Goal: Task Accomplishment & Management: Use online tool/utility

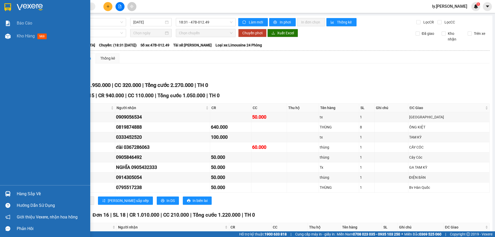
click at [28, 36] on span "Kho hàng" at bounding box center [26, 36] width 18 height 5
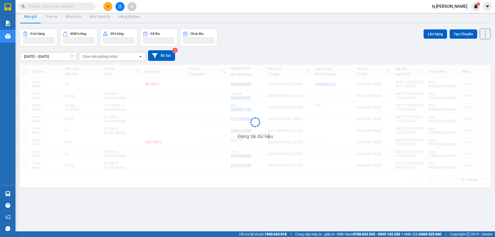
click at [100, 52] on div "[DATE] – [DATE] Press the down arrow key to interact with the calendar and sele…" at bounding box center [255, 55] width 471 height 11
click at [99, 56] on div "Chọn văn phòng nhận" at bounding box center [100, 56] width 36 height 5
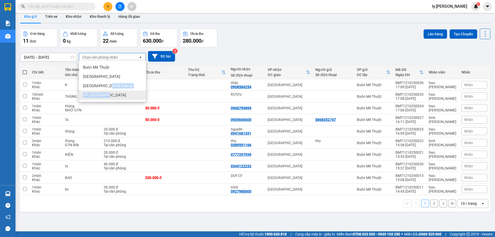
drag, startPoint x: 109, startPoint y: 86, endPoint x: 110, endPoint y: 94, distance: 8.3
click at [110, 94] on ul "Buôn Mê Thuột [GEOGRAPHIC_DATA] [GEOGRAPHIC_DATA] ([GEOGRAPHIC_DATA]) VP [GEOGR…" at bounding box center [112, 81] width 67 height 41
click at [110, 94] on div "VP [GEOGRAPHIC_DATA]" at bounding box center [112, 95] width 67 height 9
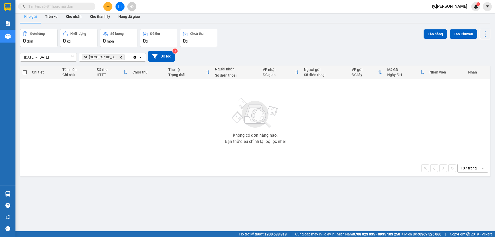
drag, startPoint x: 40, startPoint y: 54, endPoint x: 40, endPoint y: 58, distance: 3.6
click at [40, 55] on input "[DATE] – [DATE]" at bounding box center [48, 57] width 56 height 8
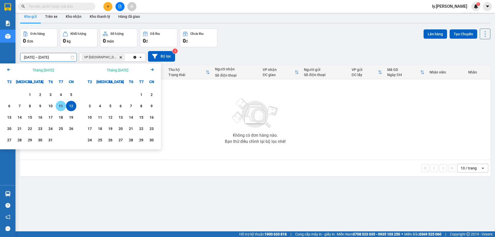
click at [58, 109] on div "11" at bounding box center [60, 106] width 7 height 6
click at [58, 106] on div "11" at bounding box center [60, 106] width 7 height 6
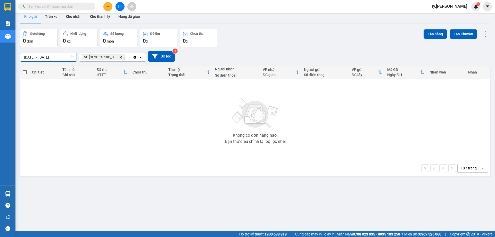
click at [62, 59] on input "[DATE] – [DATE]" at bounding box center [48, 57] width 56 height 8
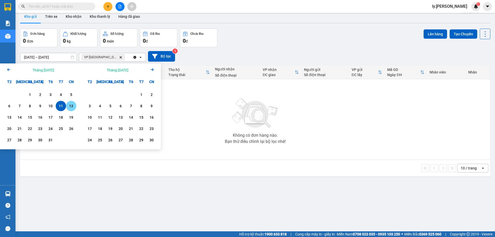
click at [69, 108] on div "12" at bounding box center [71, 106] width 7 height 6
type input "[DATE] – [DATE]"
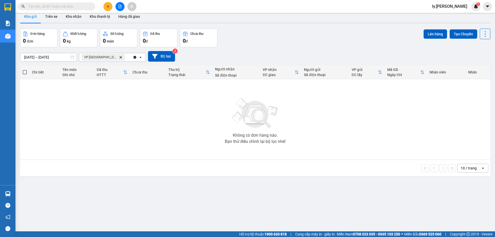
click at [119, 56] on icon "Delete" at bounding box center [120, 57] width 3 height 3
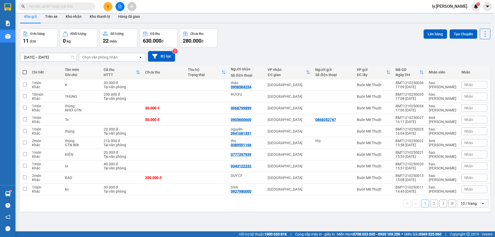
click at [109, 57] on div "Chọn văn phòng nhận" at bounding box center [100, 57] width 36 height 5
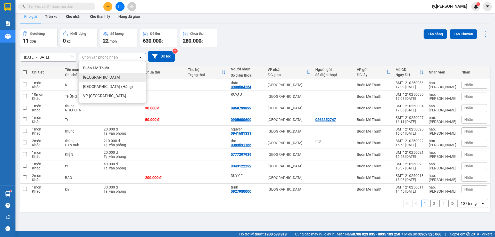
click at [101, 78] on div "[GEOGRAPHIC_DATA]" at bounding box center [112, 77] width 67 height 9
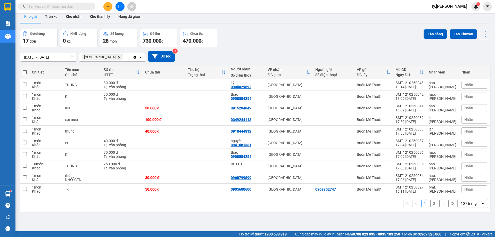
click at [465, 204] on div "10 / trang" at bounding box center [469, 203] width 16 height 5
click at [465, 193] on span "100 / trang" at bounding box center [467, 192] width 19 height 5
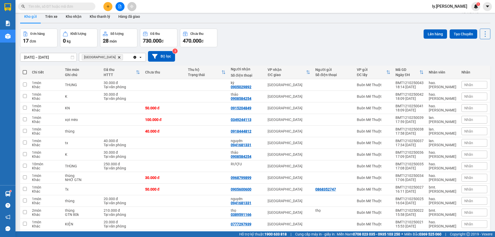
click at [24, 72] on span at bounding box center [25, 72] width 4 height 4
click at [25, 70] on input "checkbox" at bounding box center [25, 70] width 0 height 0
checkbox input "true"
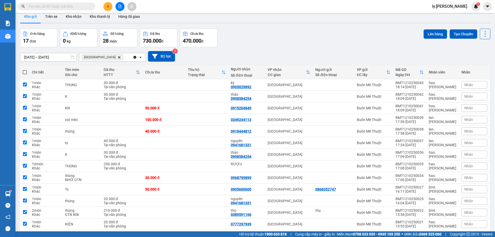
checkbox input "true"
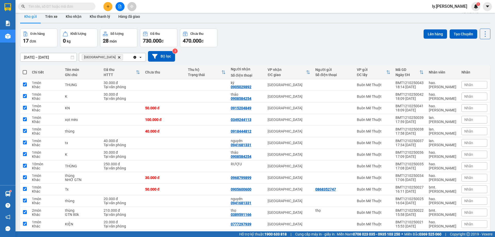
checkbox input "true"
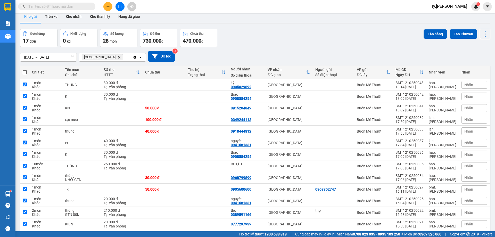
checkbox input "true"
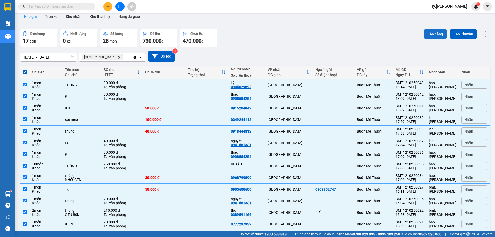
click at [436, 34] on button "Lên hàng" at bounding box center [435, 33] width 23 height 9
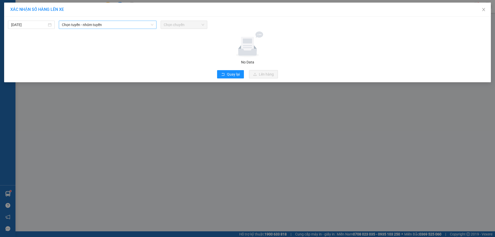
click at [96, 25] on span "Chọn tuyến - nhóm tuyến" at bounding box center [108, 25] width 92 height 8
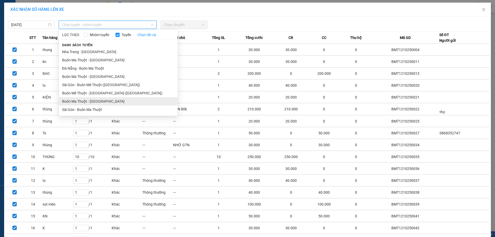
click at [94, 100] on li "Buôn Ma Thuột - [GEOGRAPHIC_DATA]" at bounding box center [118, 101] width 119 height 8
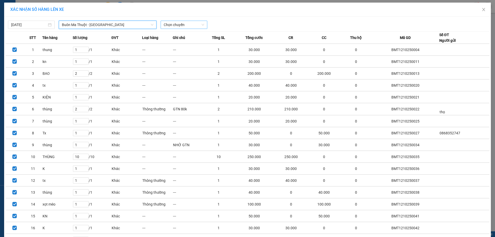
drag, startPoint x: 186, startPoint y: 24, endPoint x: 228, endPoint y: 56, distance: 52.9
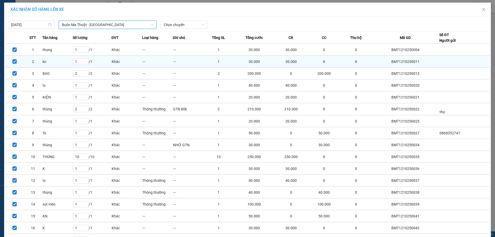
click at [186, 24] on span "Chọn chuyến" at bounding box center [184, 25] width 41 height 8
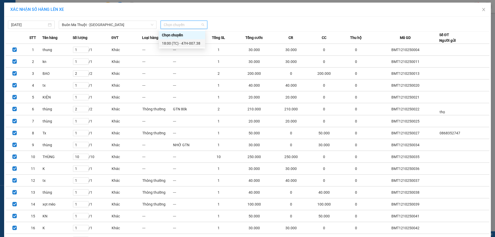
click at [189, 41] on div "18:00 (TC) - 47H-007.38" at bounding box center [182, 44] width 40 height 6
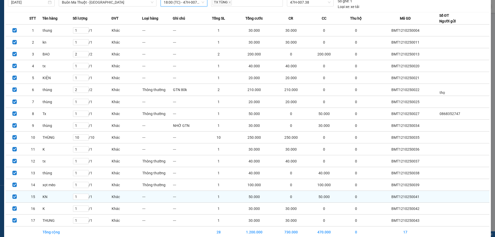
scroll to position [47, 0]
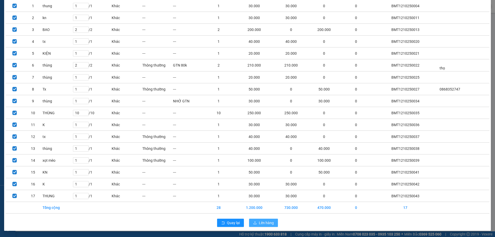
click at [259, 225] on span "Lên hàng" at bounding box center [266, 223] width 15 height 6
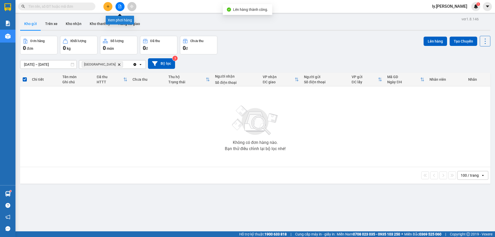
click at [119, 6] on icon "file-add" at bounding box center [120, 7] width 4 height 4
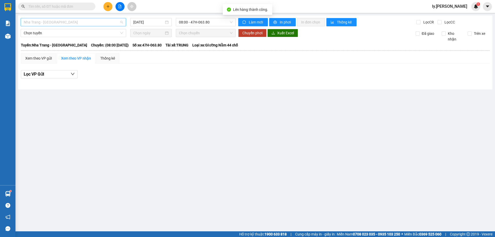
drag, startPoint x: 69, startPoint y: 20, endPoint x: 66, endPoint y: 65, distance: 44.2
click at [69, 21] on span "Nha Trang - [GEOGRAPHIC_DATA]" at bounding box center [73, 22] width 99 height 8
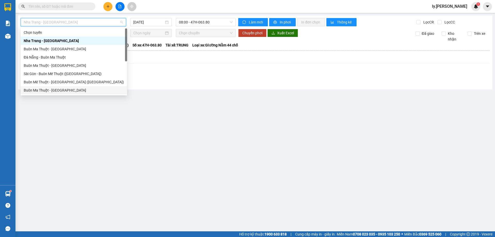
drag, startPoint x: 64, startPoint y: 86, endPoint x: 65, endPoint y: 91, distance: 4.2
click at [65, 91] on div "Buôn Ma Thuột - [GEOGRAPHIC_DATA]" at bounding box center [74, 90] width 107 height 8
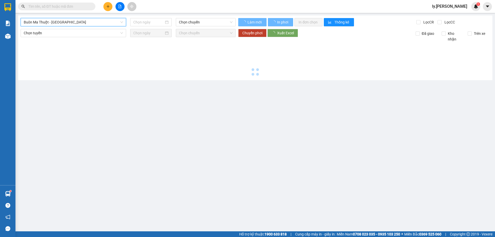
type input "[DATE]"
click at [65, 91] on main "[GEOGRAPHIC_DATA] - [GEOGRAPHIC_DATA] [GEOGRAPHIC_DATA] - [GEOGRAPHIC_DATA] [DA…" at bounding box center [247, 115] width 495 height 231
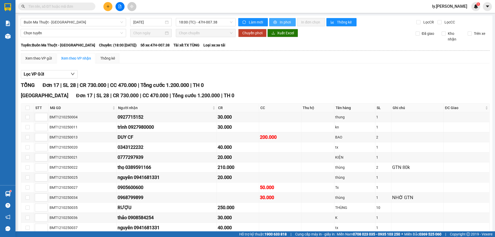
click at [277, 22] on button "In phơi" at bounding box center [282, 22] width 27 height 8
